Goal: Manage account settings

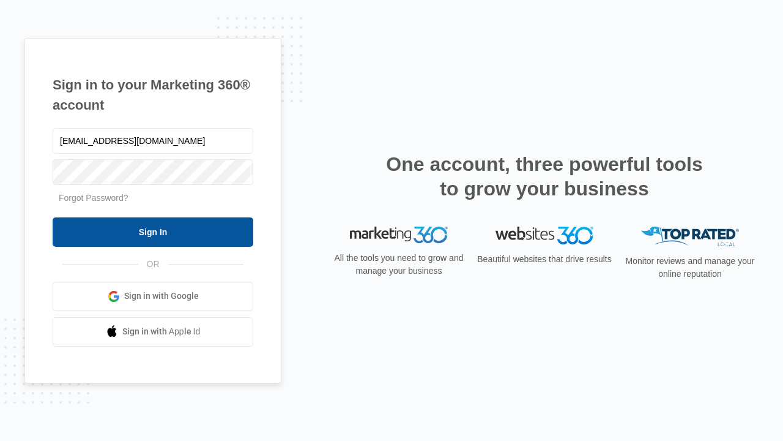
click at [153, 231] on input "Sign In" at bounding box center [153, 231] width 201 height 29
